Goal: Transaction & Acquisition: Purchase product/service

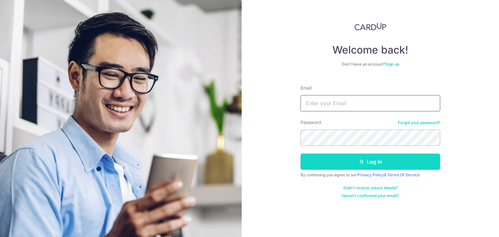
type input "[EMAIL_ADDRESS][DOMAIN_NAME]"
click at [399, 162] on button "Log in" at bounding box center [371, 162] width 140 height 16
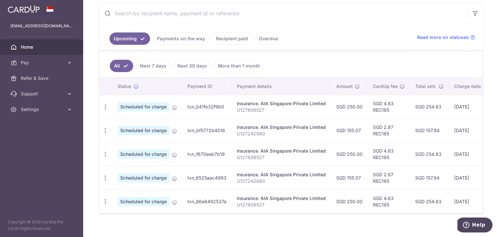
scroll to position [133, 0]
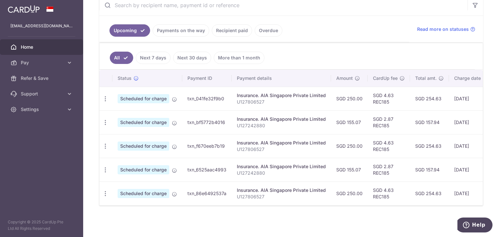
click at [192, 29] on link "Payments on the way" at bounding box center [181, 30] width 57 height 12
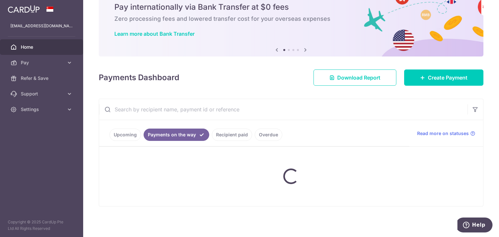
scroll to position [11, 0]
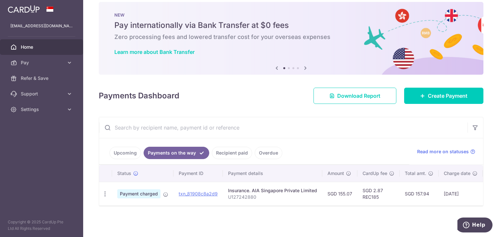
click at [134, 149] on link "Upcoming" at bounding box center [126, 153] width 32 height 12
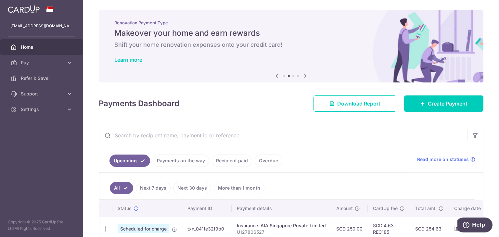
scroll to position [0, 0]
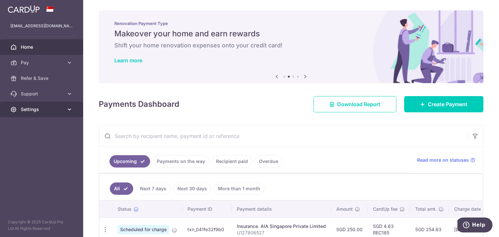
click at [37, 108] on span "Settings" at bounding box center [42, 109] width 43 height 7
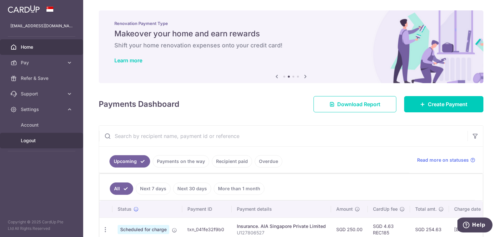
click at [33, 141] on span "Logout" at bounding box center [42, 141] width 43 height 7
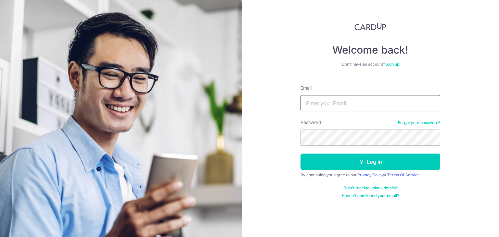
type input "[EMAIL_ADDRESS][DOMAIN_NAME]"
click at [365, 161] on button "Log in" at bounding box center [371, 162] width 140 height 16
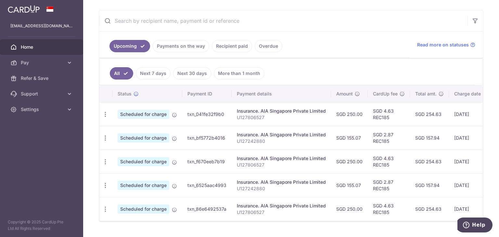
scroll to position [117, 0]
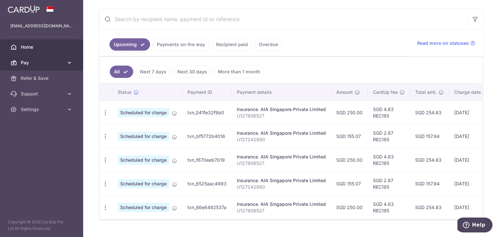
click at [65, 62] on link "Pay" at bounding box center [41, 63] width 83 height 16
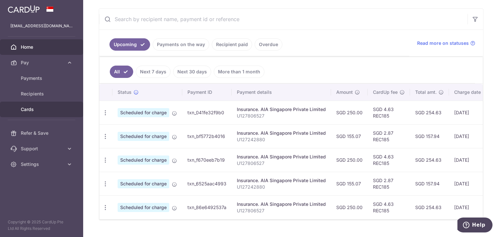
click at [50, 107] on span "Cards" at bounding box center [42, 109] width 43 height 7
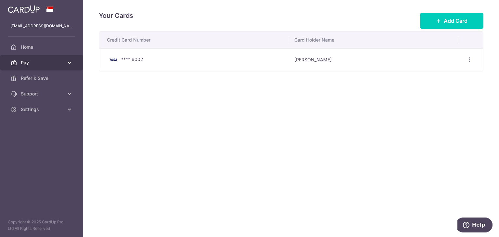
click at [66, 61] on link "Pay" at bounding box center [41, 63] width 83 height 16
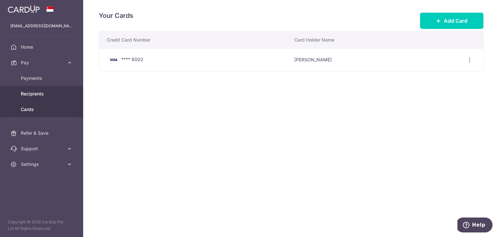
click at [36, 94] on span "Recipients" at bounding box center [42, 94] width 43 height 7
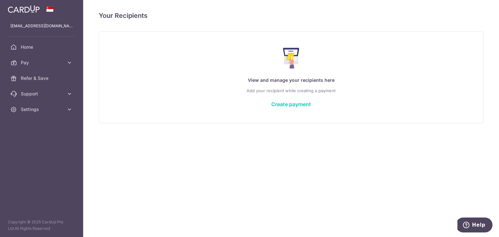
click at [64, 65] on link "Pay" at bounding box center [41, 63] width 83 height 16
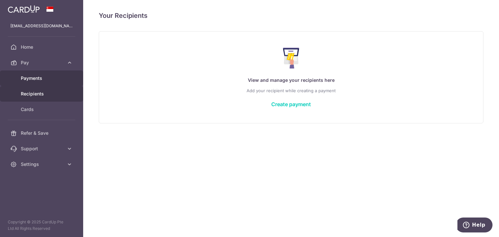
click at [43, 76] on span "Payments" at bounding box center [42, 78] width 43 height 7
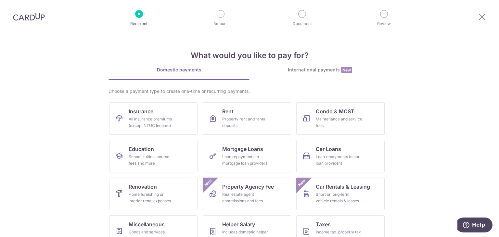
click at [319, 68] on div "International payments New" at bounding box center [320, 70] width 141 height 7
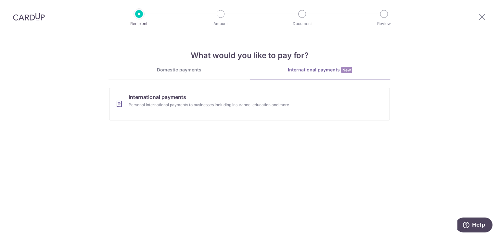
click at [209, 72] on div "Domestic payments" at bounding box center [179, 70] width 141 height 7
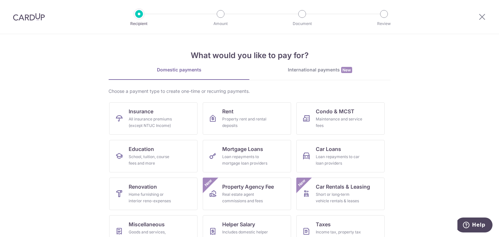
click at [397, 137] on section "What would you like to pay for? Domestic payments International payments New Ch…" at bounding box center [249, 135] width 499 height 203
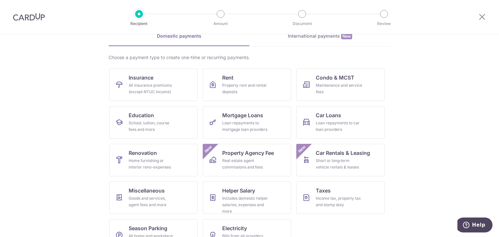
scroll to position [53, 0]
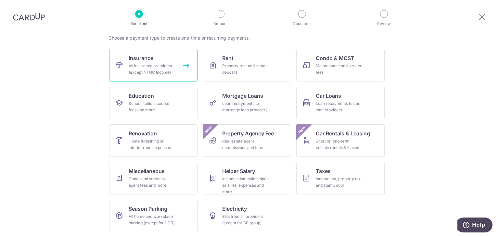
click at [157, 71] on div "All insurance premiums (except NTUC Income)" at bounding box center [152, 69] width 47 height 13
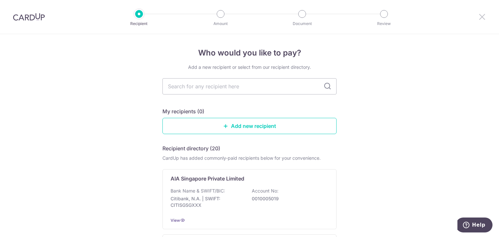
click at [485, 13] on icon at bounding box center [483, 17] width 8 height 8
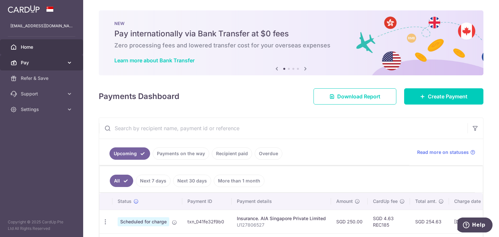
click at [38, 65] on span "Pay" at bounding box center [42, 63] width 43 height 7
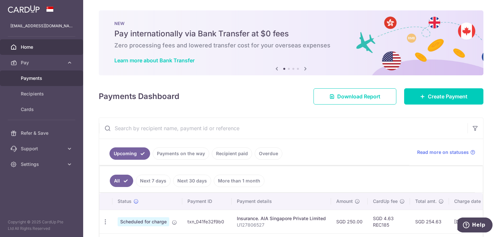
click at [50, 82] on link "Payments" at bounding box center [41, 79] width 83 height 16
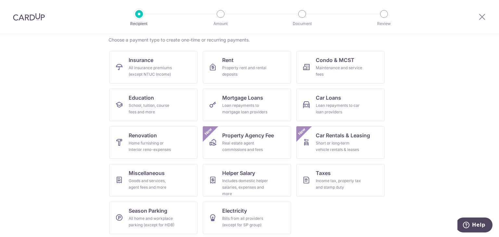
scroll to position [53, 0]
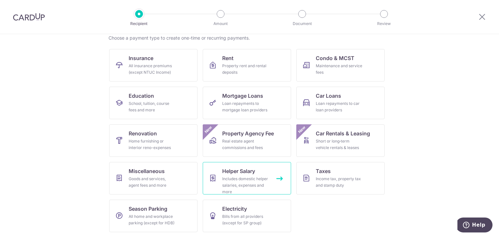
click at [258, 179] on div "Includes domestic helper salaries, expenses and more" at bounding box center [245, 186] width 47 height 20
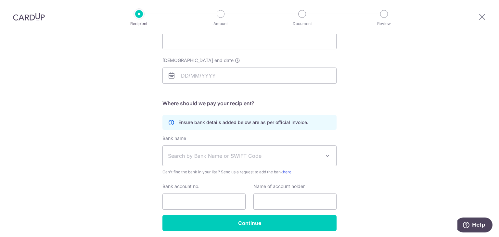
scroll to position [106, 0]
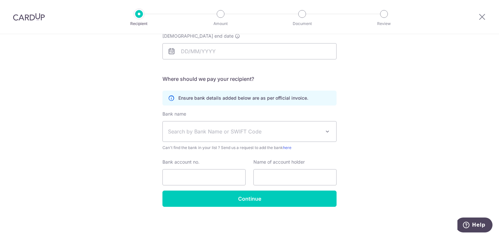
click at [303, 130] on span "Search by Bank Name or SWIFT Code" at bounding box center [244, 132] width 153 height 8
click at [478, 17] on div at bounding box center [483, 17] width 34 height 34
click at [481, 18] on icon at bounding box center [483, 17] width 8 height 8
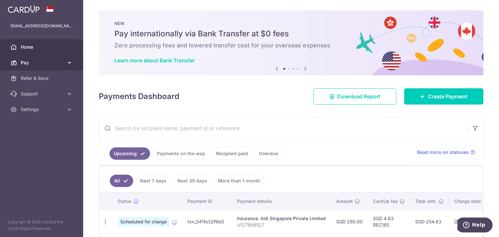
click at [71, 61] on icon at bounding box center [69, 63] width 7 height 7
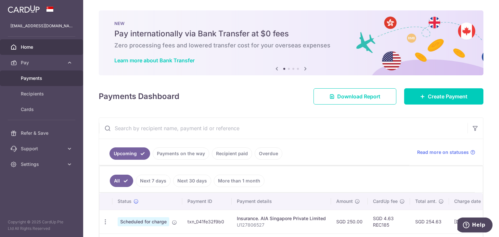
click at [47, 77] on span "Payments" at bounding box center [42, 78] width 43 height 7
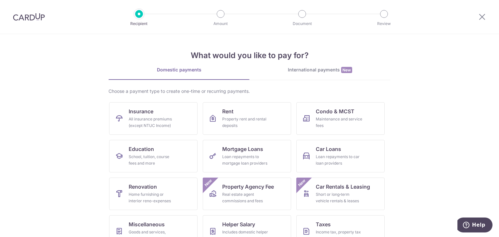
click at [77, 77] on section "What would you like to pay for? Domestic payments International payments New Ch…" at bounding box center [249, 135] width 499 height 203
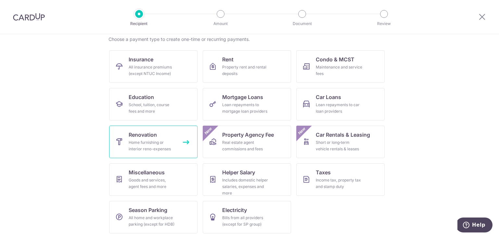
scroll to position [53, 0]
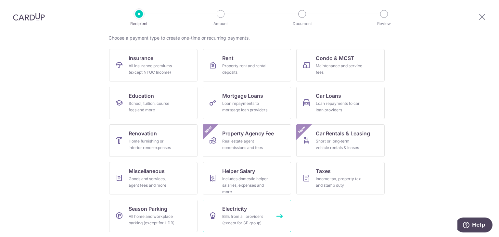
click at [239, 227] on link "Electricity Bills from all providers (except for SP group)" at bounding box center [247, 216] width 88 height 33
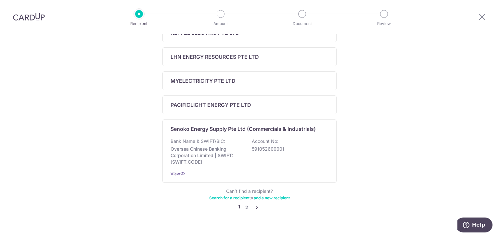
scroll to position [273, 0]
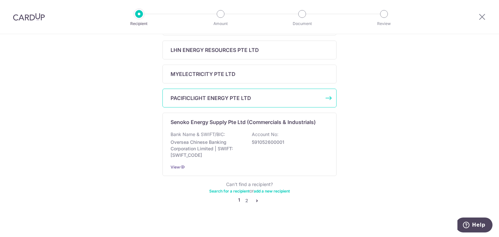
click at [294, 98] on div "PACIFICLIGHT ENERGY PTE LTD" at bounding box center [246, 98] width 150 height 8
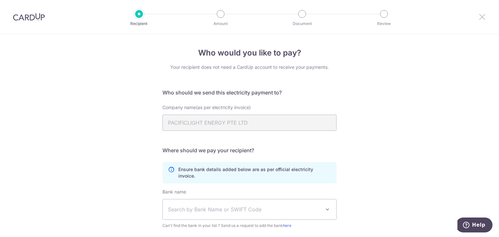
click at [479, 19] on icon at bounding box center [483, 17] width 8 height 8
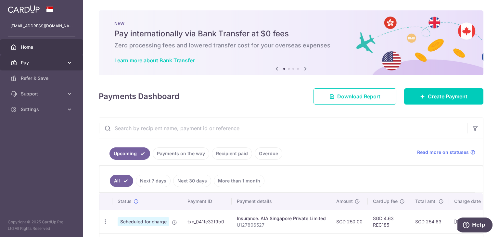
click at [56, 63] on span "Pay" at bounding box center [42, 63] width 43 height 7
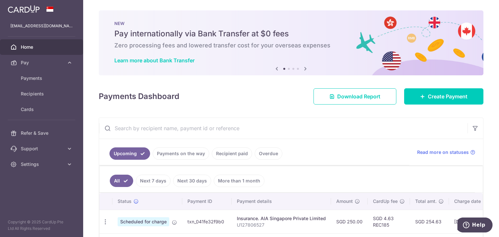
drag, startPoint x: 328, startPoint y: 57, endPoint x: 100, endPoint y: 157, distance: 249.0
click at [100, 157] on div "× Pause Schedule Pause all future payments in this series Pause just this one p…" at bounding box center [291, 118] width 416 height 237
click at [65, 166] on link "Settings" at bounding box center [41, 165] width 83 height 16
click at [48, 191] on link "Logout" at bounding box center [41, 196] width 83 height 16
